Goal: Answer question/provide support

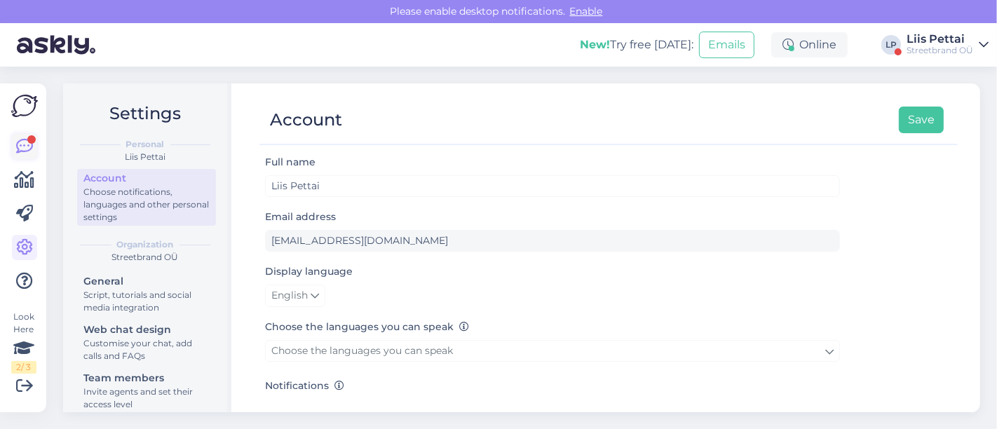
click at [25, 147] on icon at bounding box center [24, 146] width 17 height 17
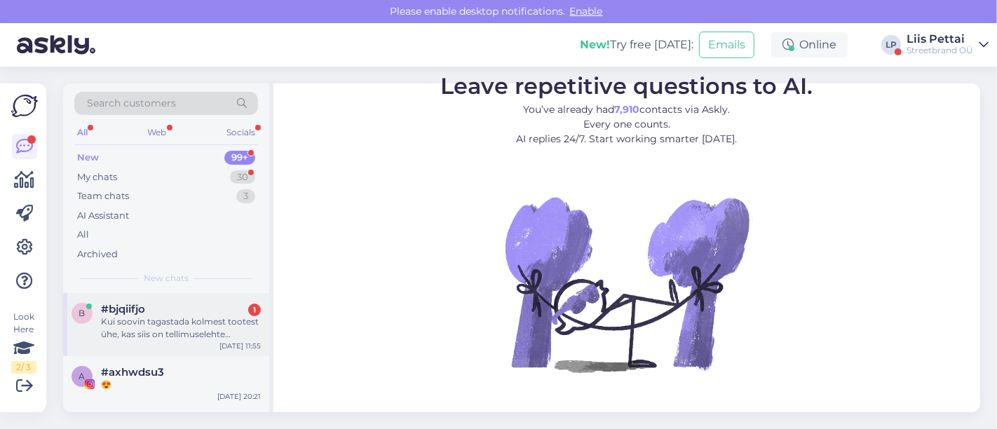
click at [126, 337] on div "Kui soovin tagastada kolmest tootest ühe, kas siis on tellimuselehte [PERSON_NA…" at bounding box center [181, 328] width 160 height 25
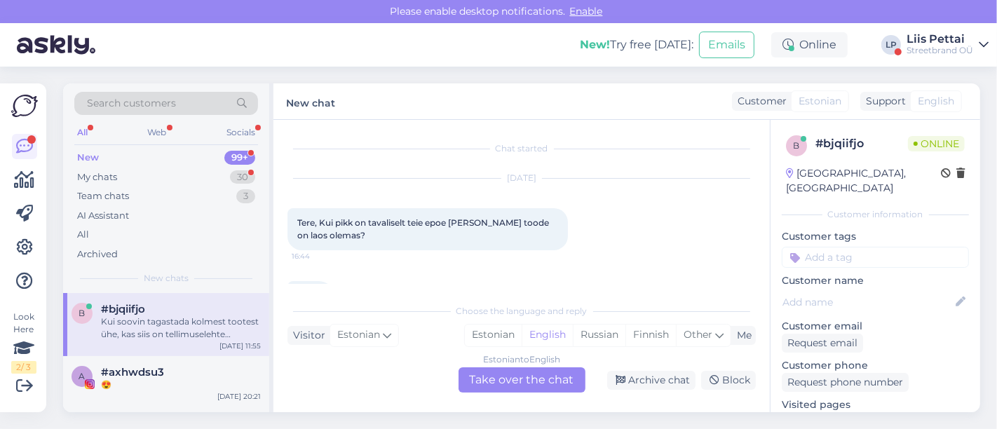
scroll to position [289, 0]
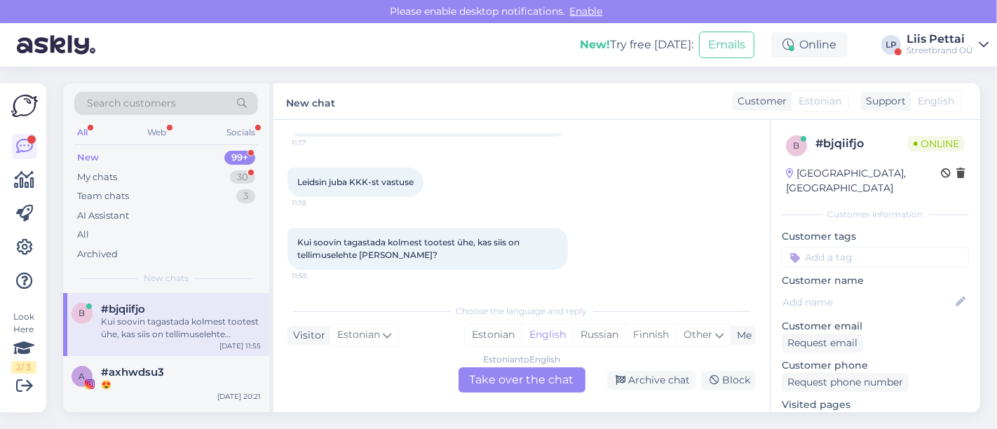
click at [498, 373] on div "Estonian to English Take over the chat" at bounding box center [522, 380] width 127 height 25
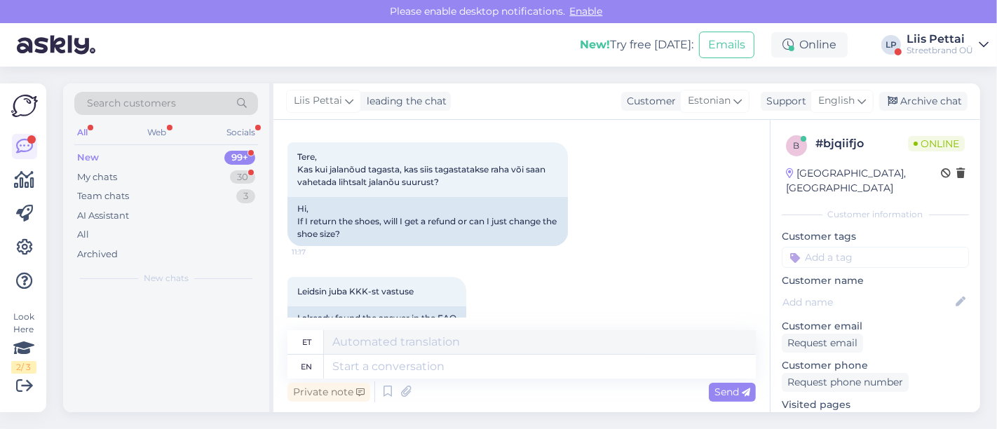
scroll to position [398, 0]
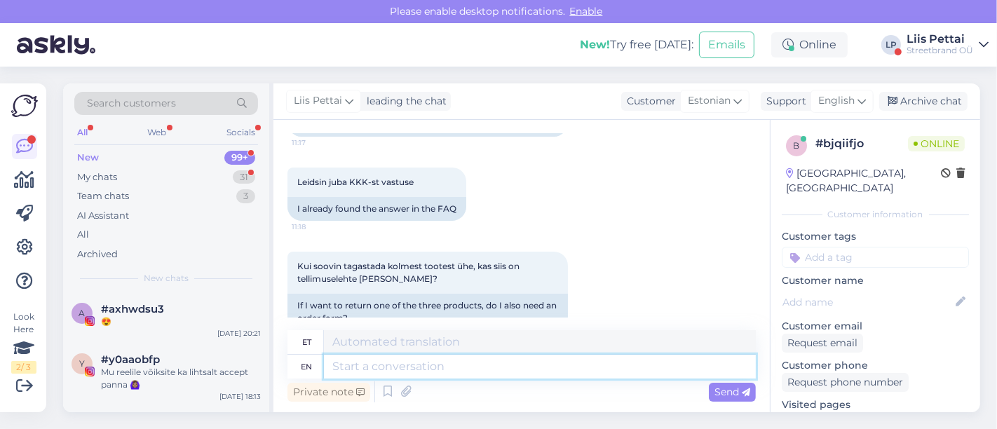
click at [473, 368] on textarea at bounding box center [540, 367] width 432 height 24
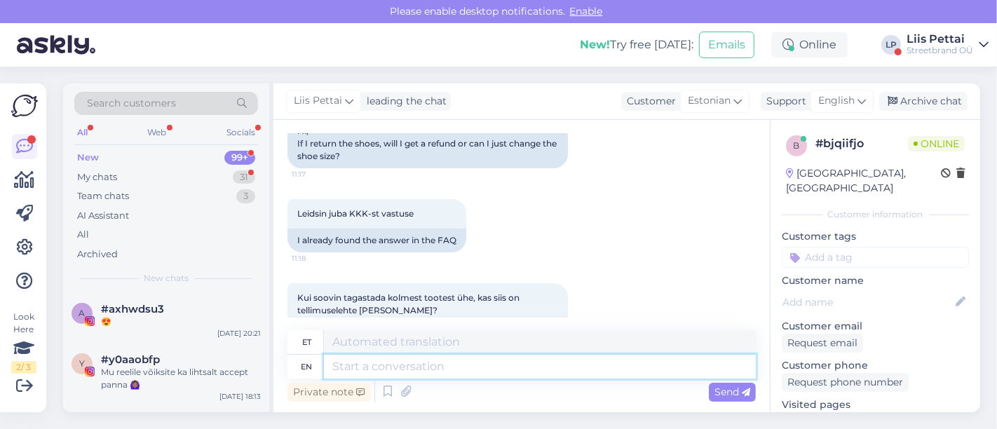
scroll to position [425, 0]
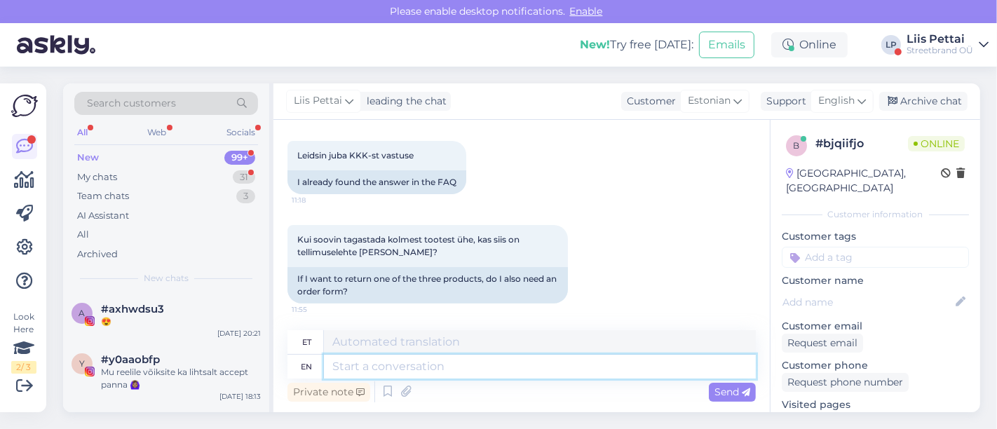
click at [686, 359] on textarea at bounding box center [540, 367] width 432 height 24
type textarea "ei ol"
type textarea "ei"
type textarea "ei ole"
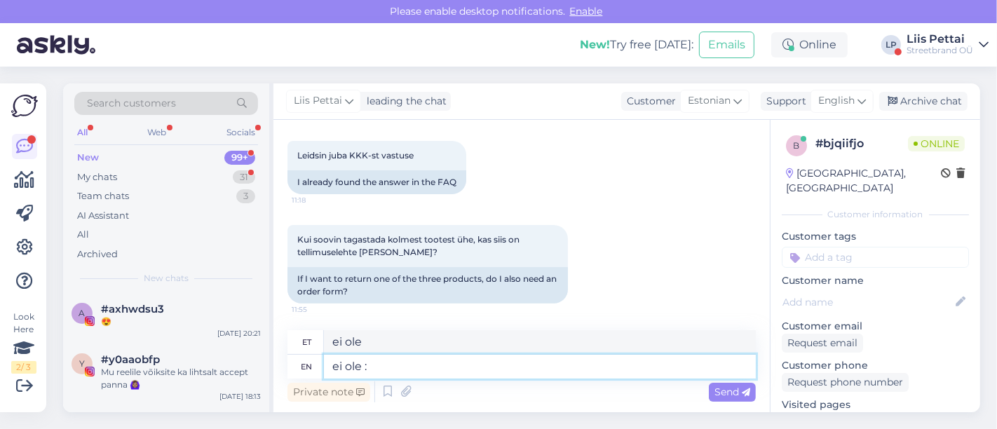
type textarea "ei ole :)"
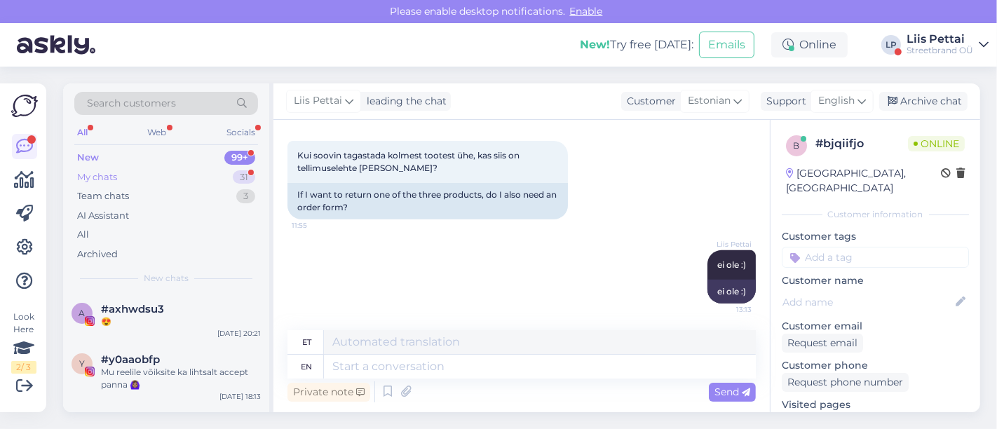
click at [181, 175] on div "My chats 31" at bounding box center [166, 178] width 184 height 20
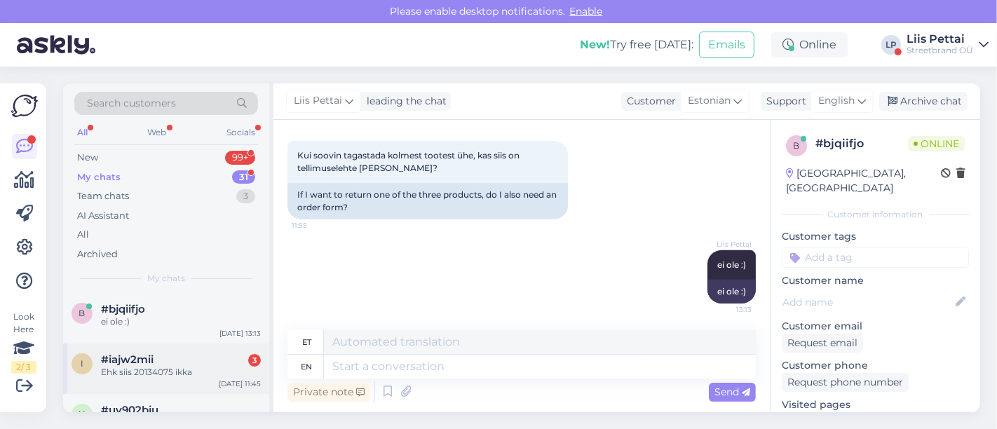
click at [161, 384] on div "i #iajw2mii 3 Ehk siis 20134075 ikka [DATE] 11:45" at bounding box center [166, 369] width 206 height 50
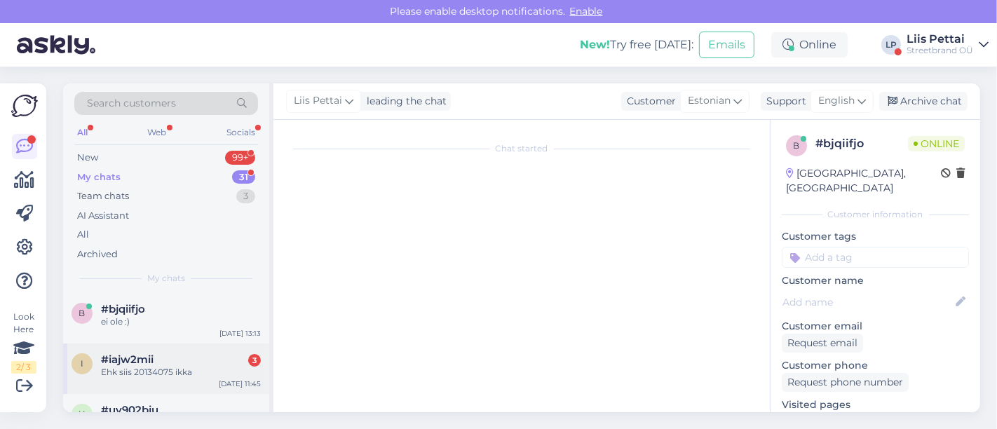
scroll to position [324, 0]
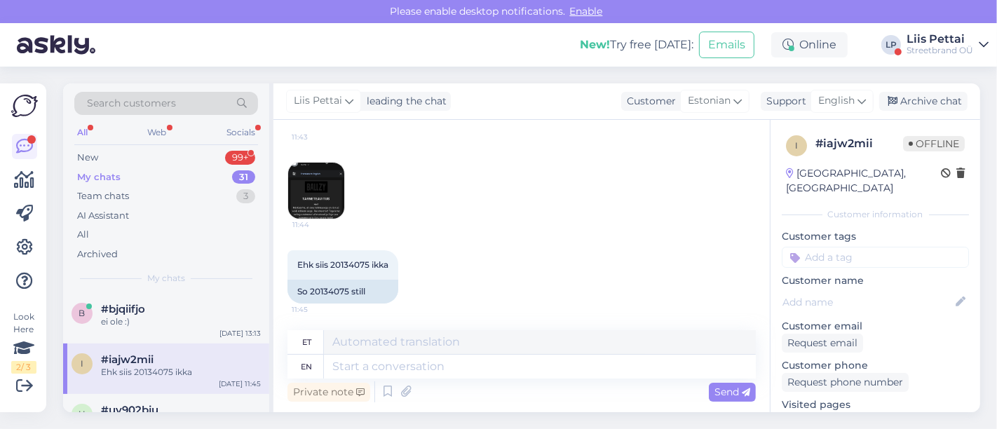
click at [332, 191] on img at bounding box center [316, 191] width 56 height 56
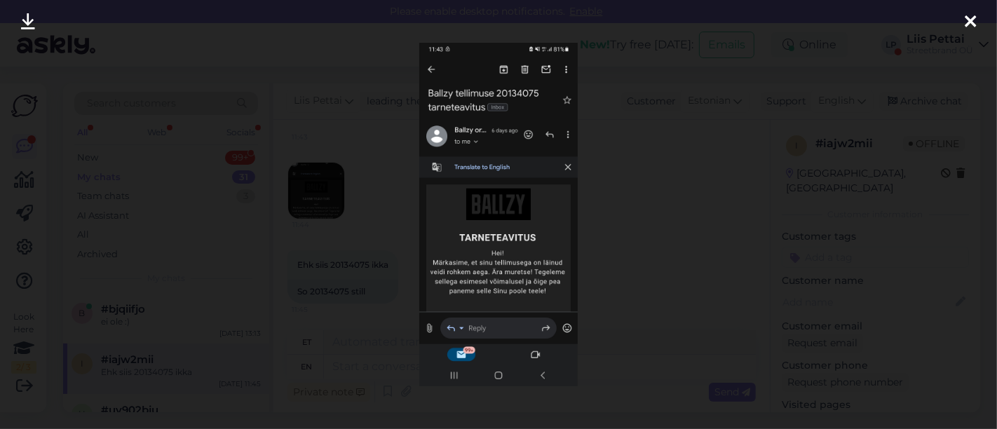
click at [388, 274] on div at bounding box center [498, 214] width 997 height 429
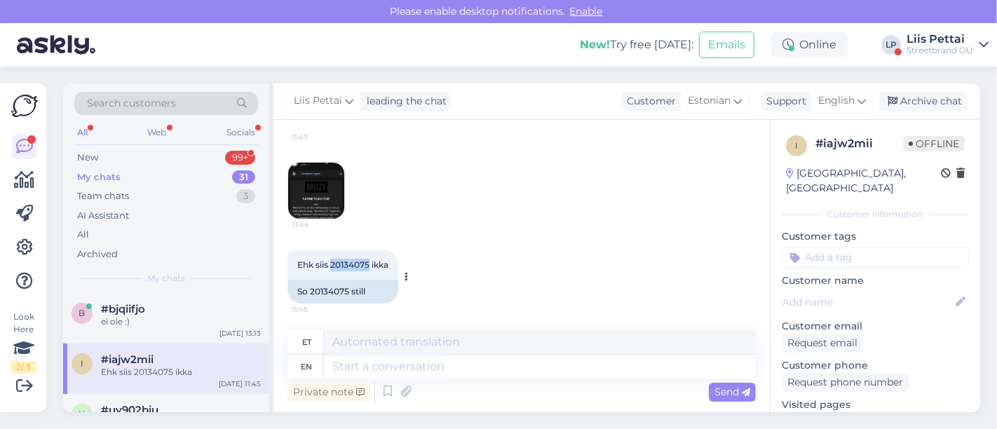
drag, startPoint x: 330, startPoint y: 264, endPoint x: 369, endPoint y: 263, distance: 38.6
click at [369, 263] on span "Ehk siis 20134075 ikka" at bounding box center [342, 265] width 91 height 11
copy span "20134075"
